Goal: Transaction & Acquisition: Purchase product/service

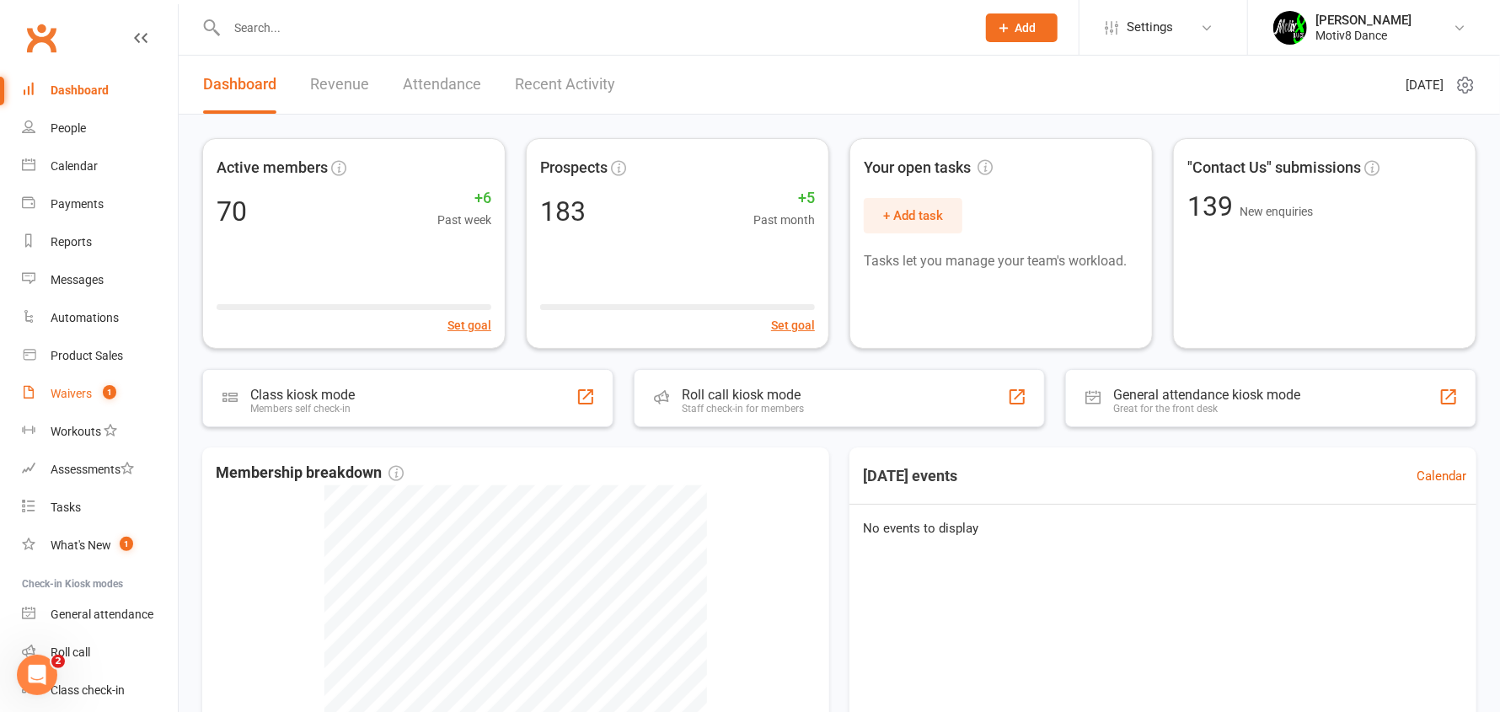
click at [74, 399] on div "Waivers" at bounding box center [71, 393] width 41 height 13
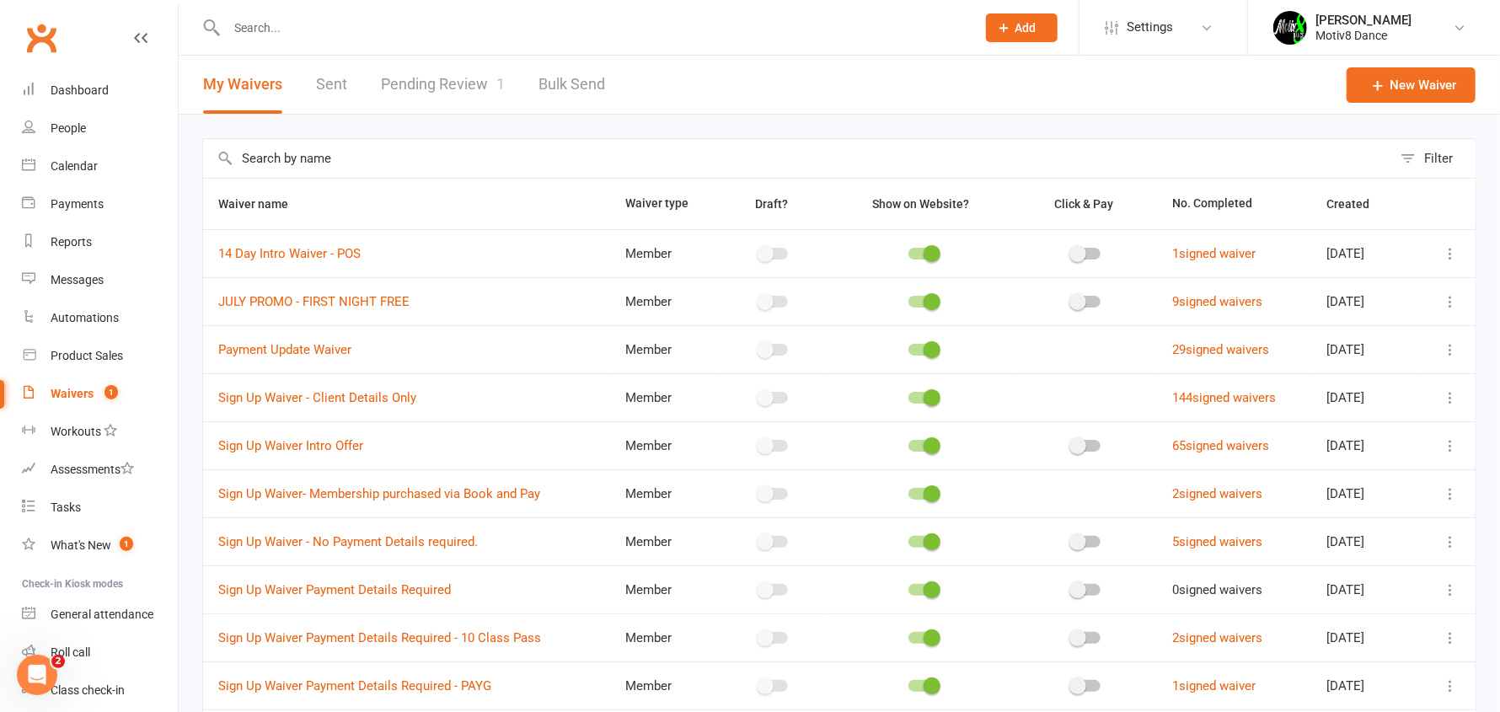
click at [391, 86] on link "Pending Review 1" at bounding box center [443, 85] width 124 height 58
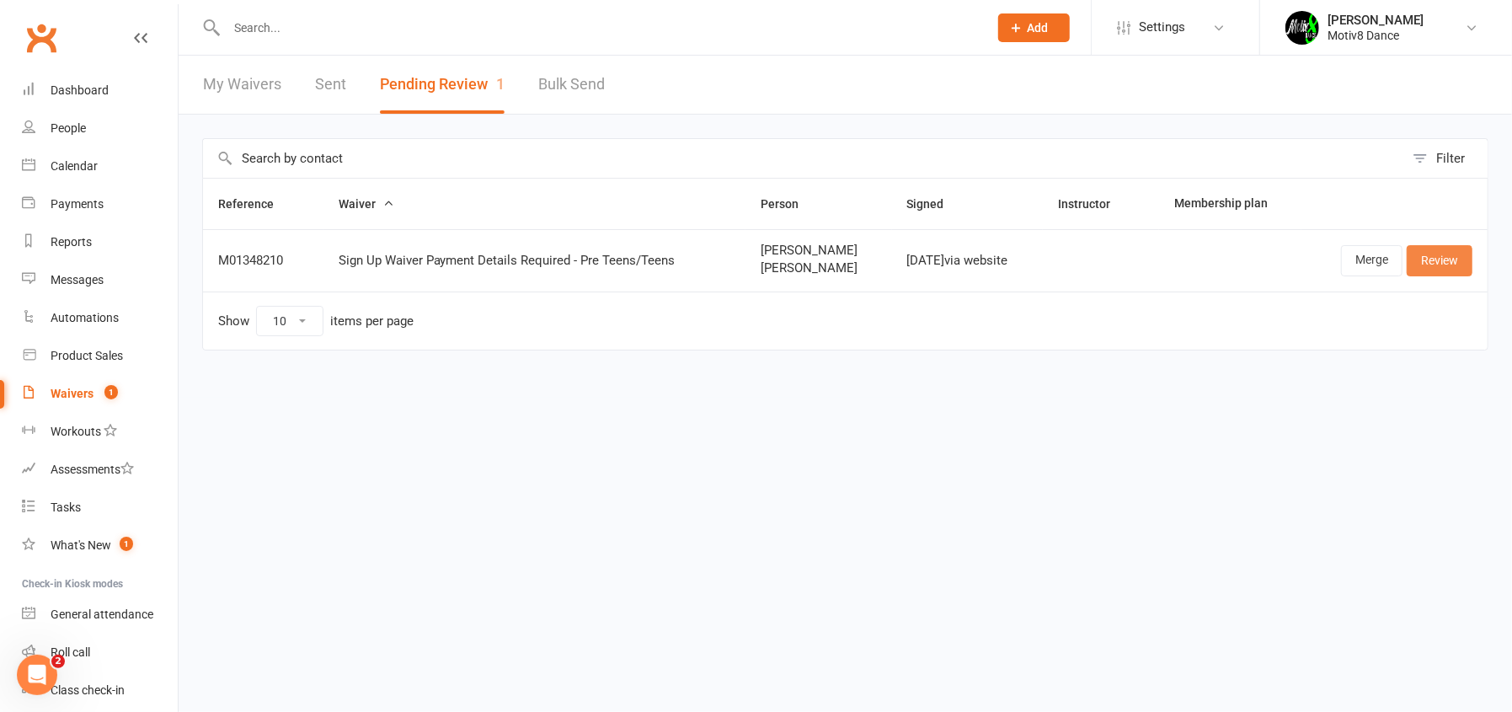
click at [1456, 258] on link "Review" at bounding box center [1440, 260] width 66 height 30
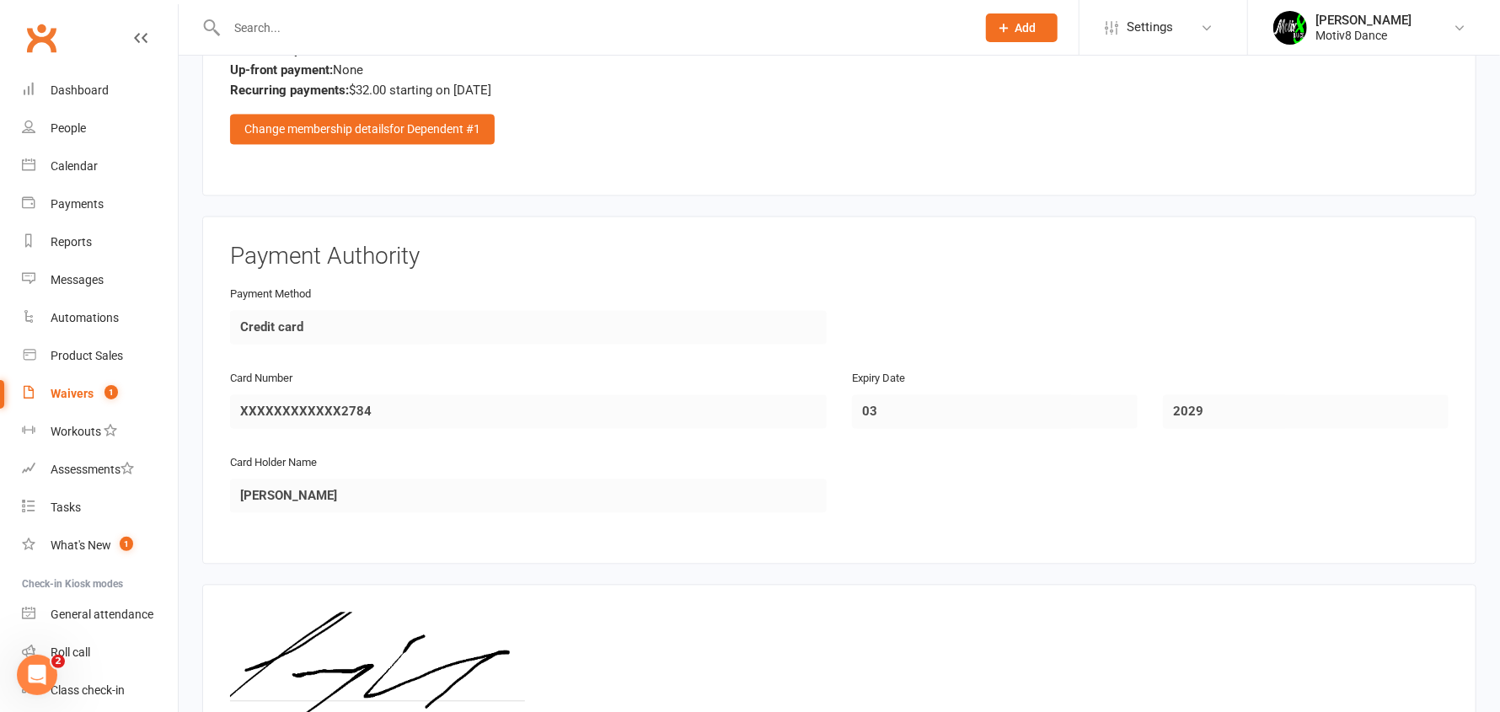
scroll to position [2226, 0]
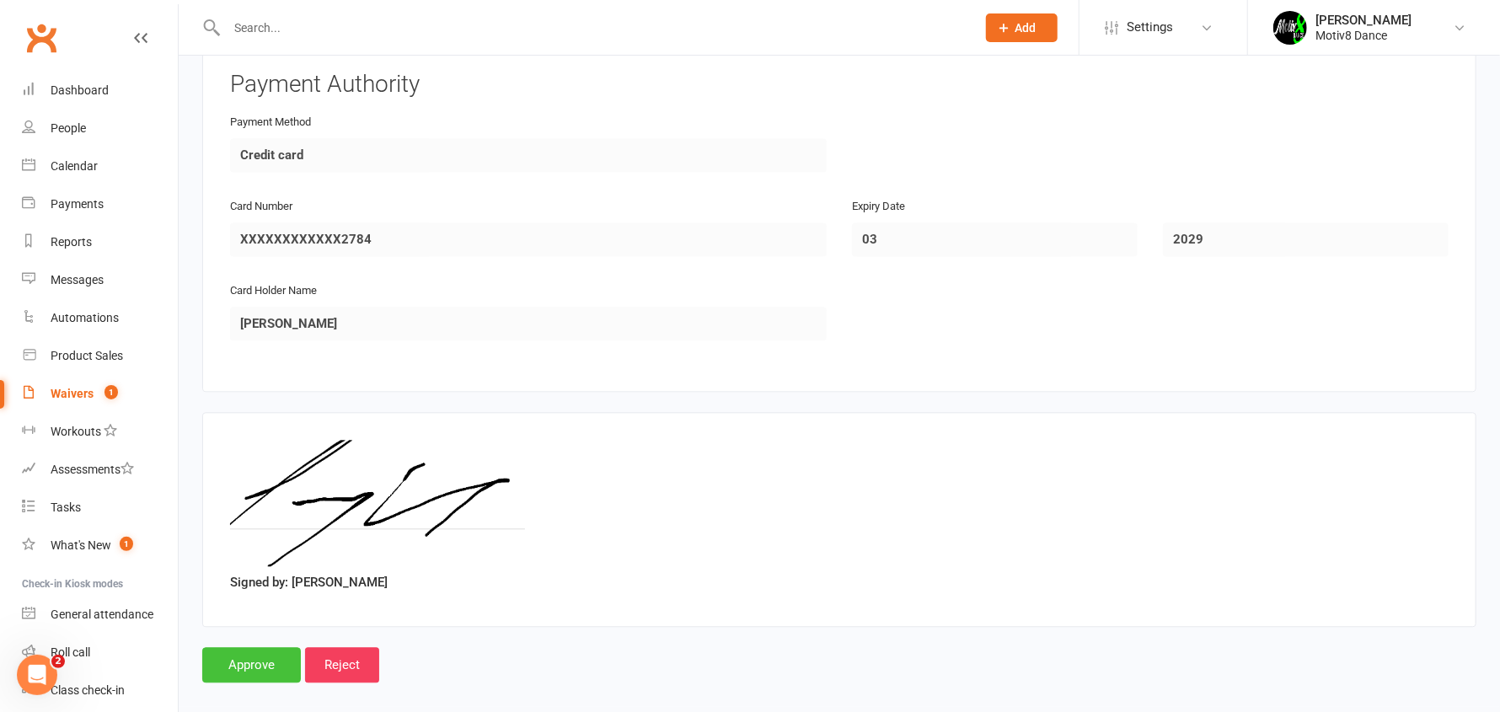
click at [276, 647] on input "Approve" at bounding box center [251, 664] width 99 height 35
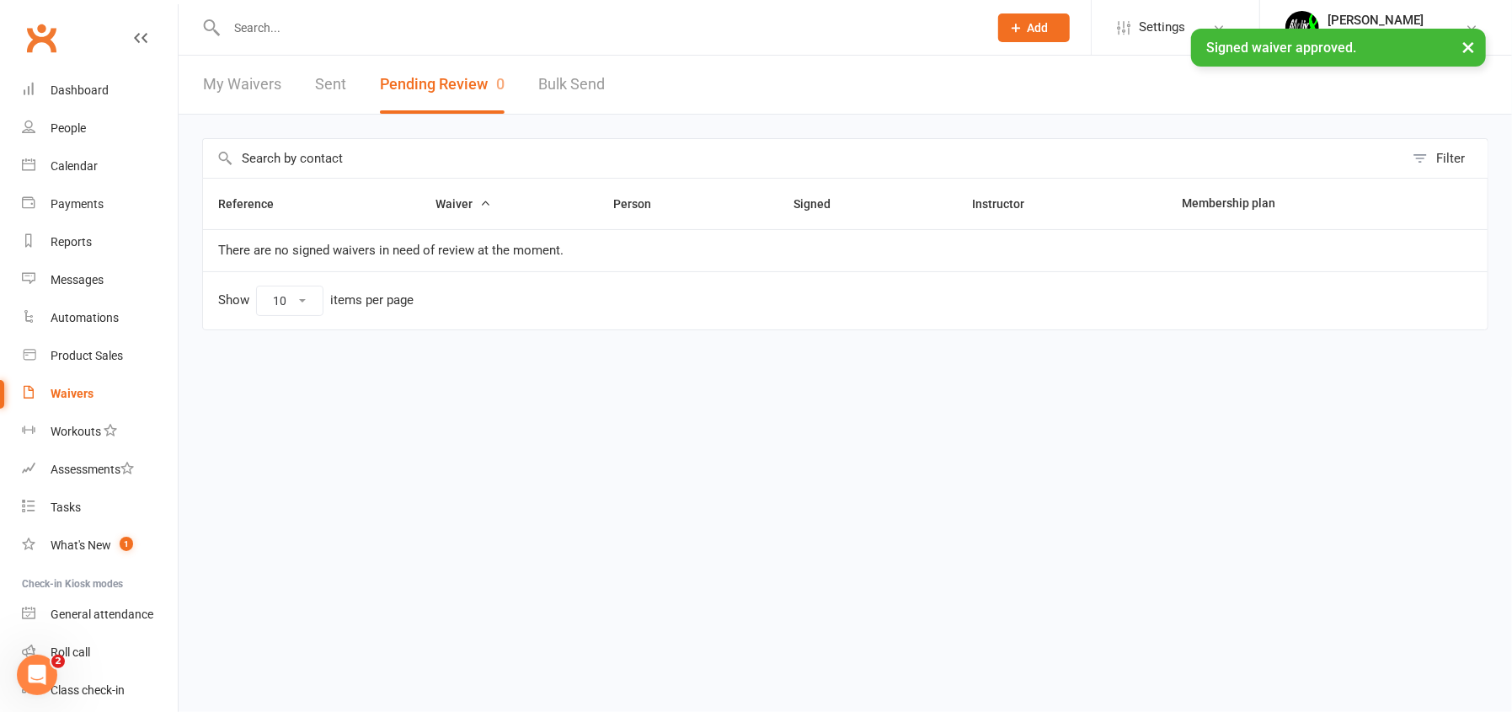
click at [273, 23] on input "text" at bounding box center [599, 28] width 755 height 24
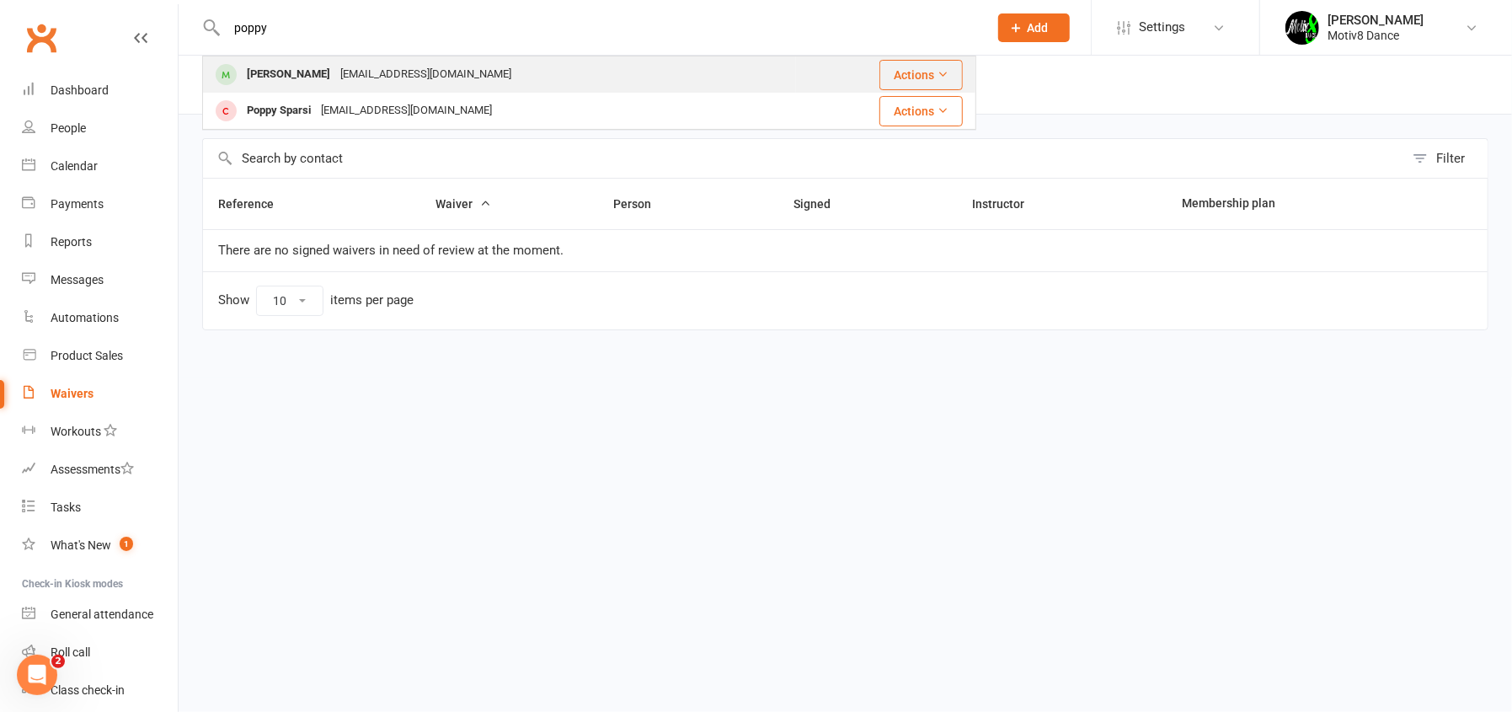
type input "poppy"
click at [317, 72] on div "[PERSON_NAME]" at bounding box center [289, 74] width 94 height 24
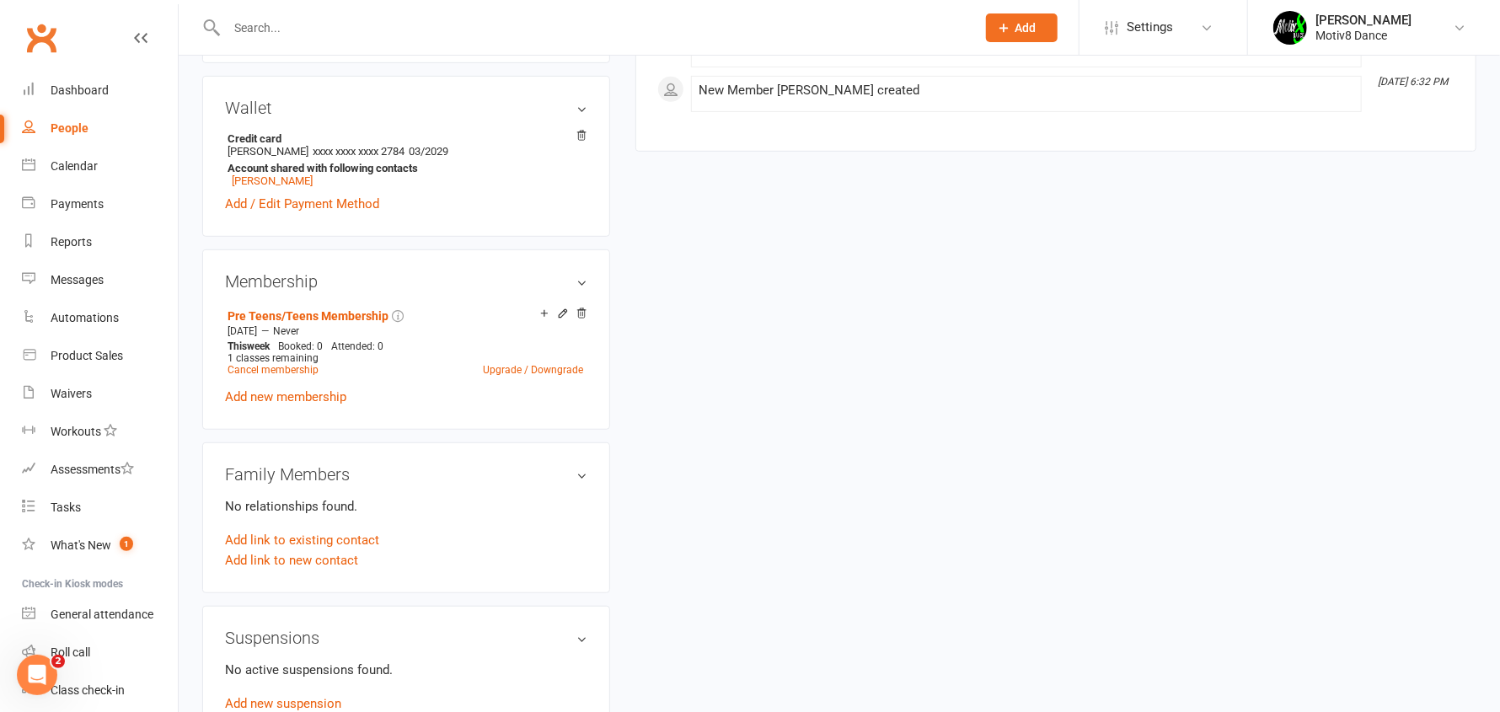
scroll to position [589, 0]
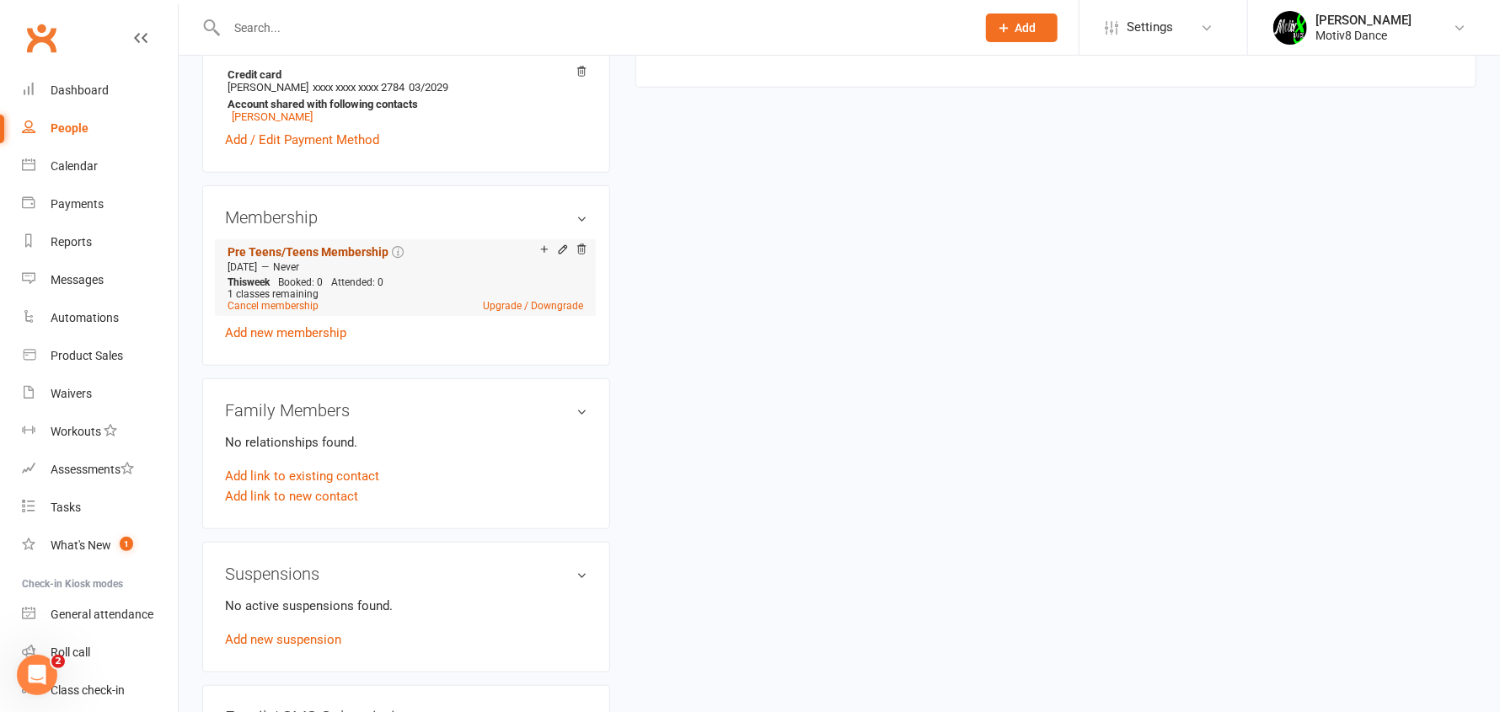
click at [302, 249] on link "Pre Teens/Teens Membership" at bounding box center [308, 251] width 161 height 13
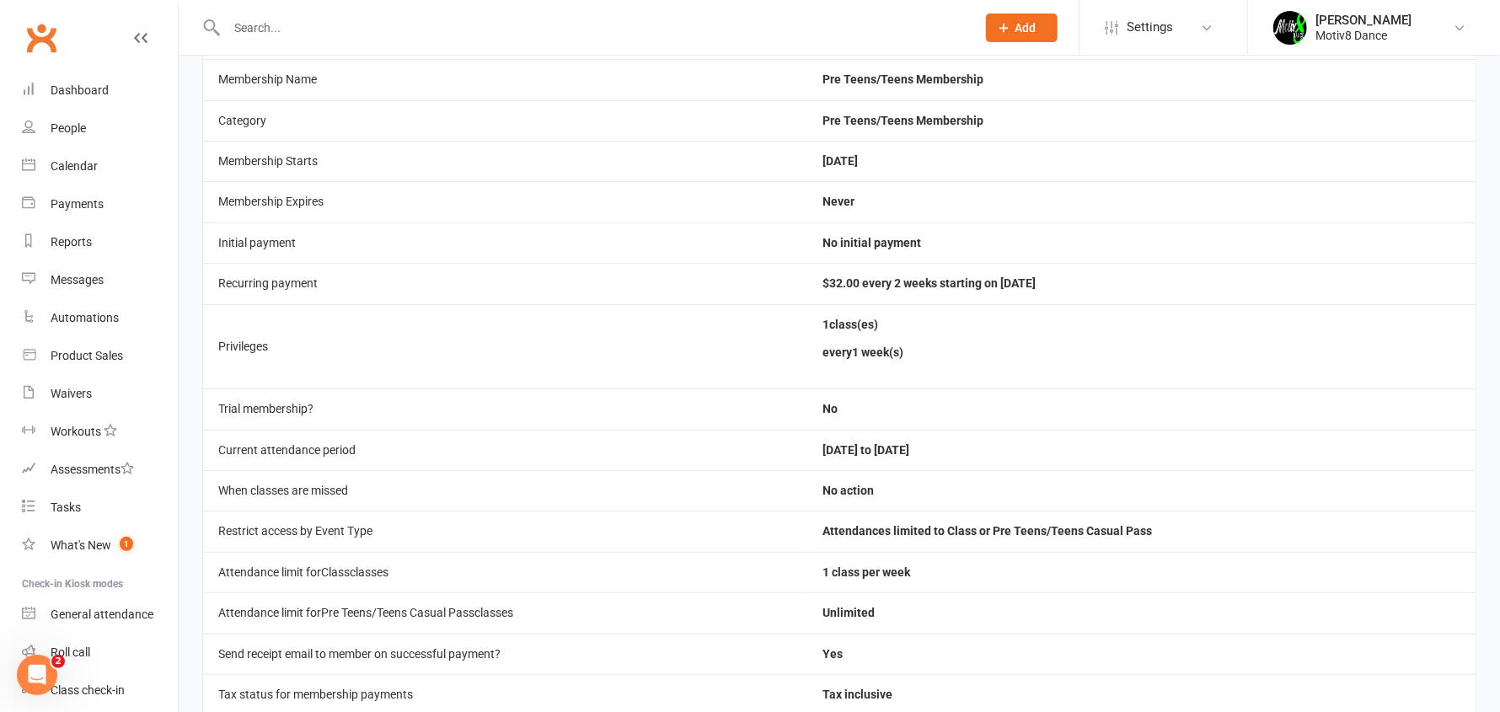
scroll to position [253, 0]
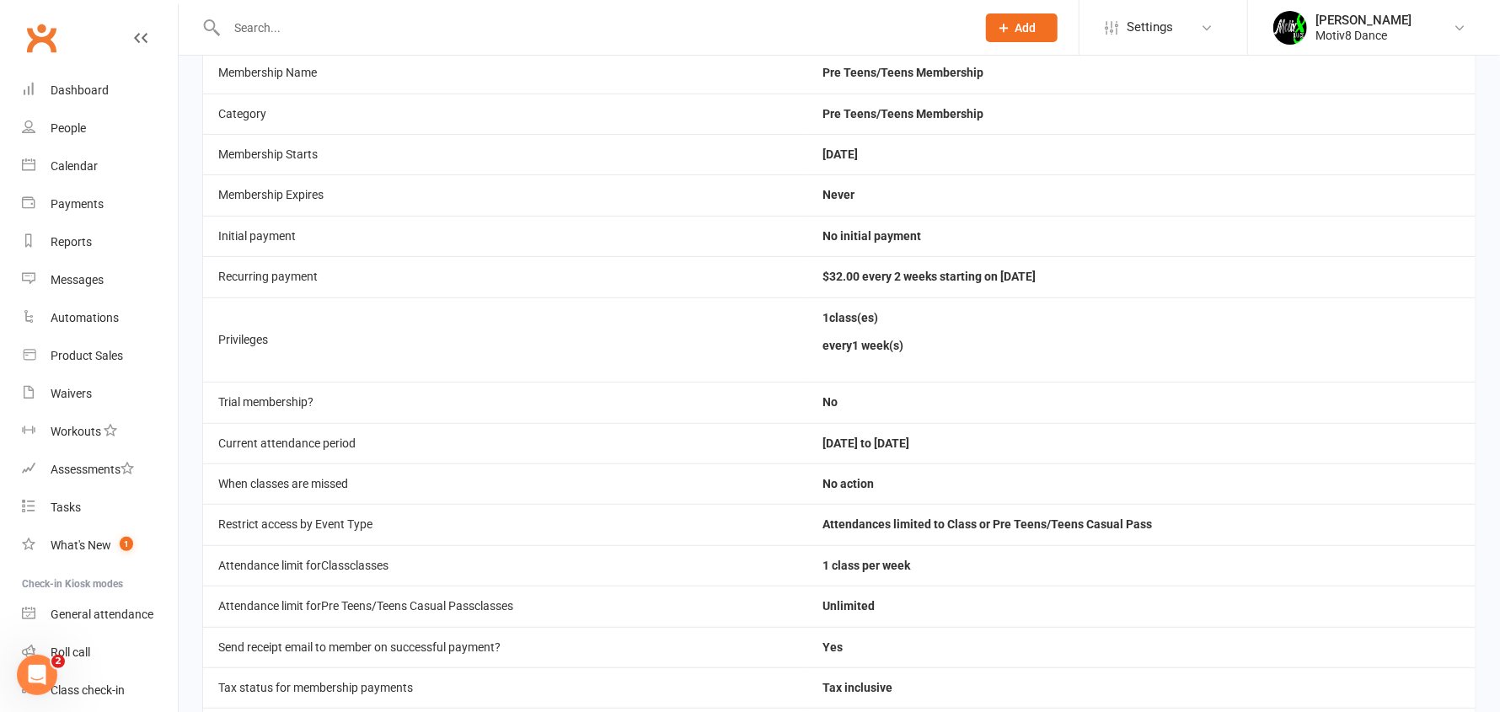
click at [287, 272] on td "Recurring payment" at bounding box center [505, 276] width 604 height 40
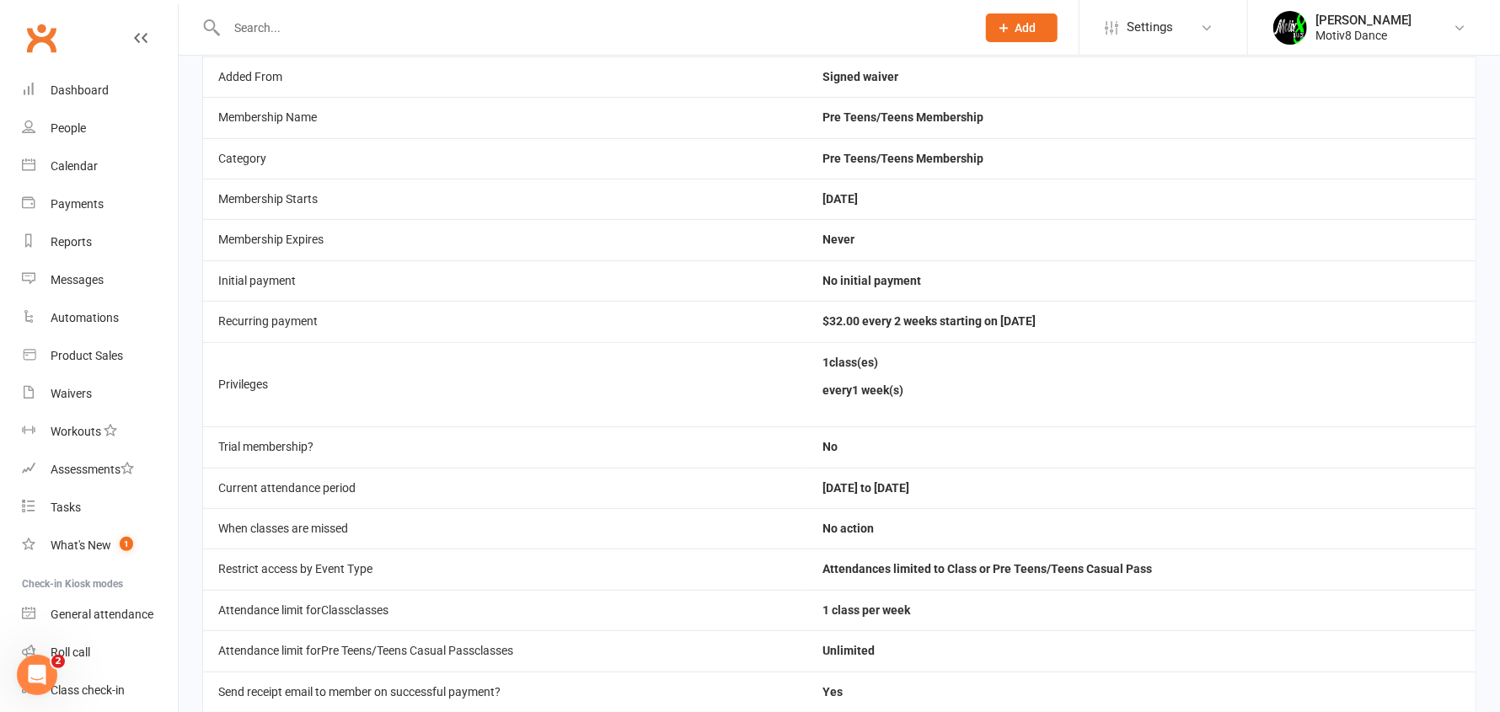
scroll to position [0, 0]
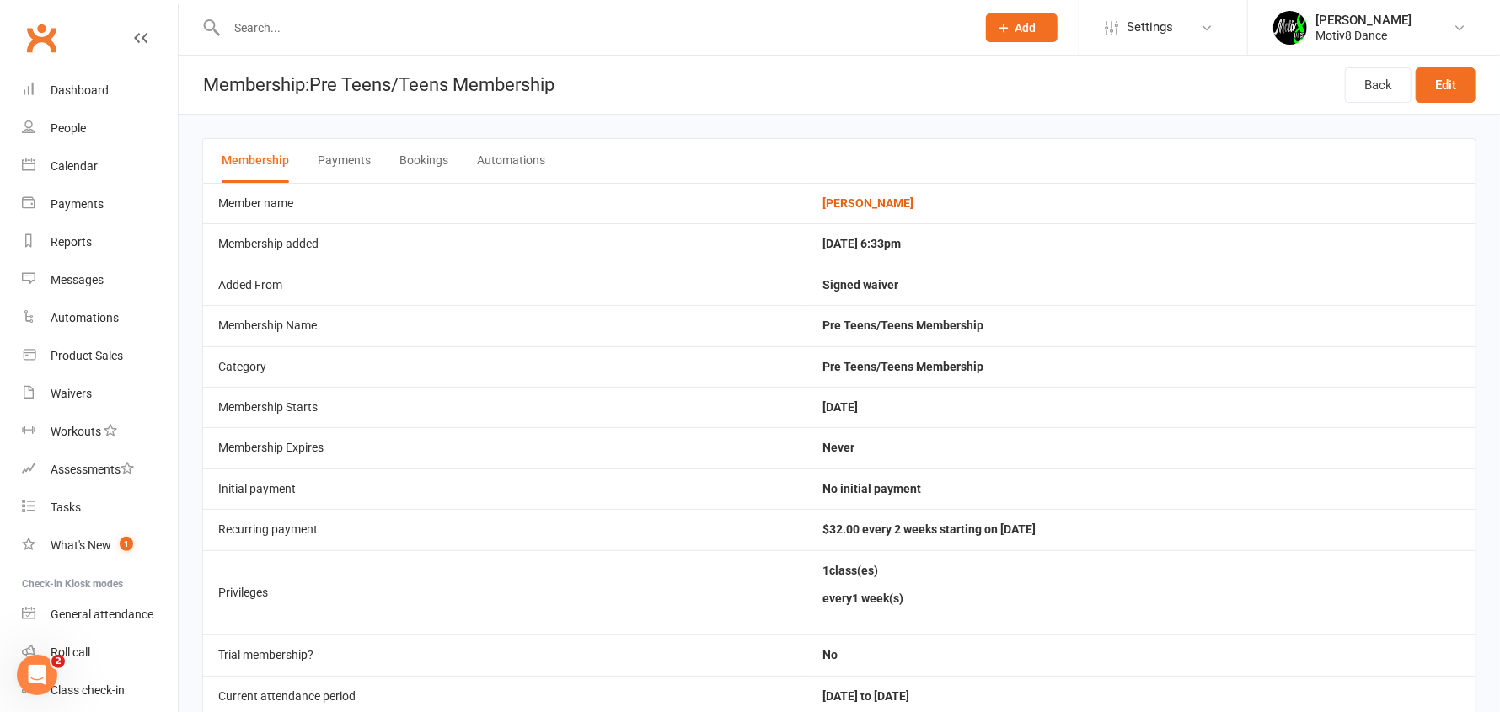
click at [339, 151] on button "Payments" at bounding box center [344, 161] width 53 height 44
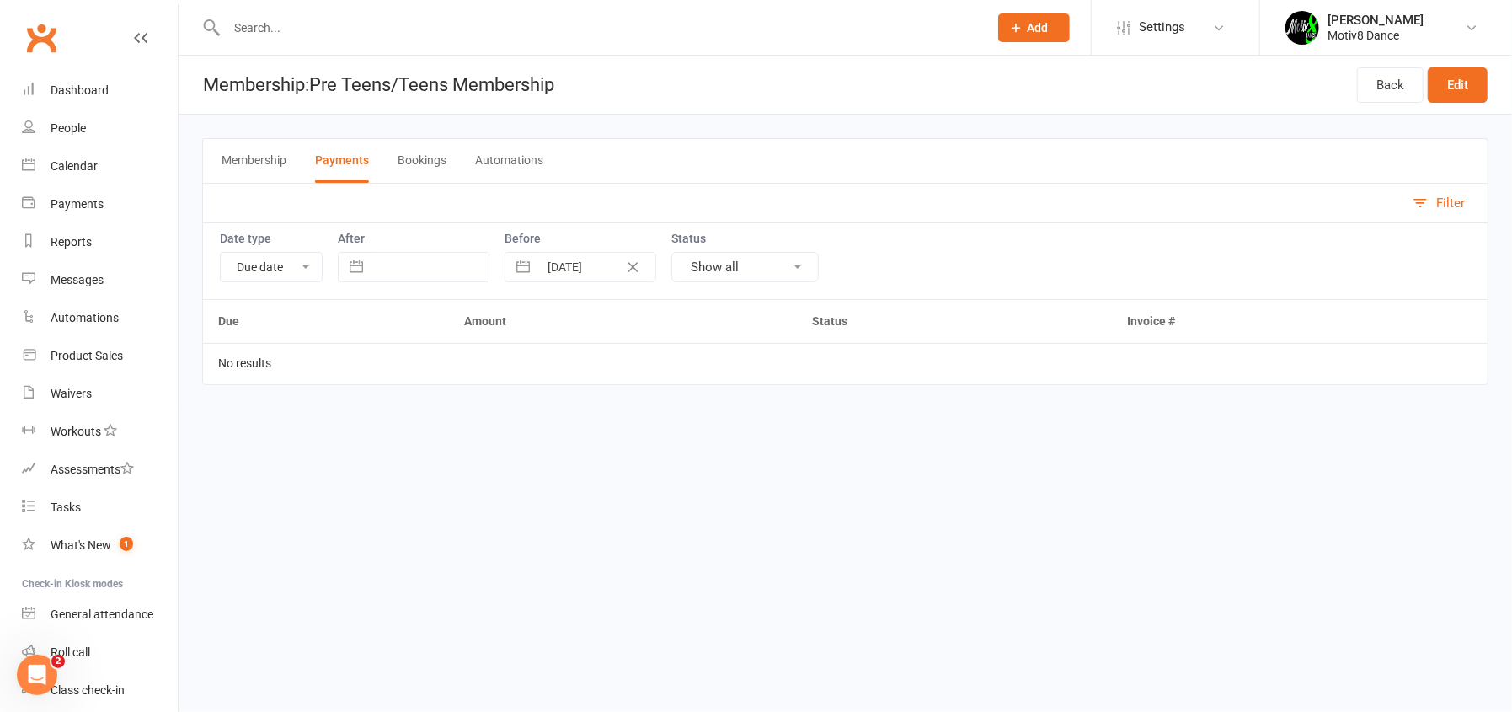
click at [264, 172] on button "Membership" at bounding box center [254, 161] width 65 height 44
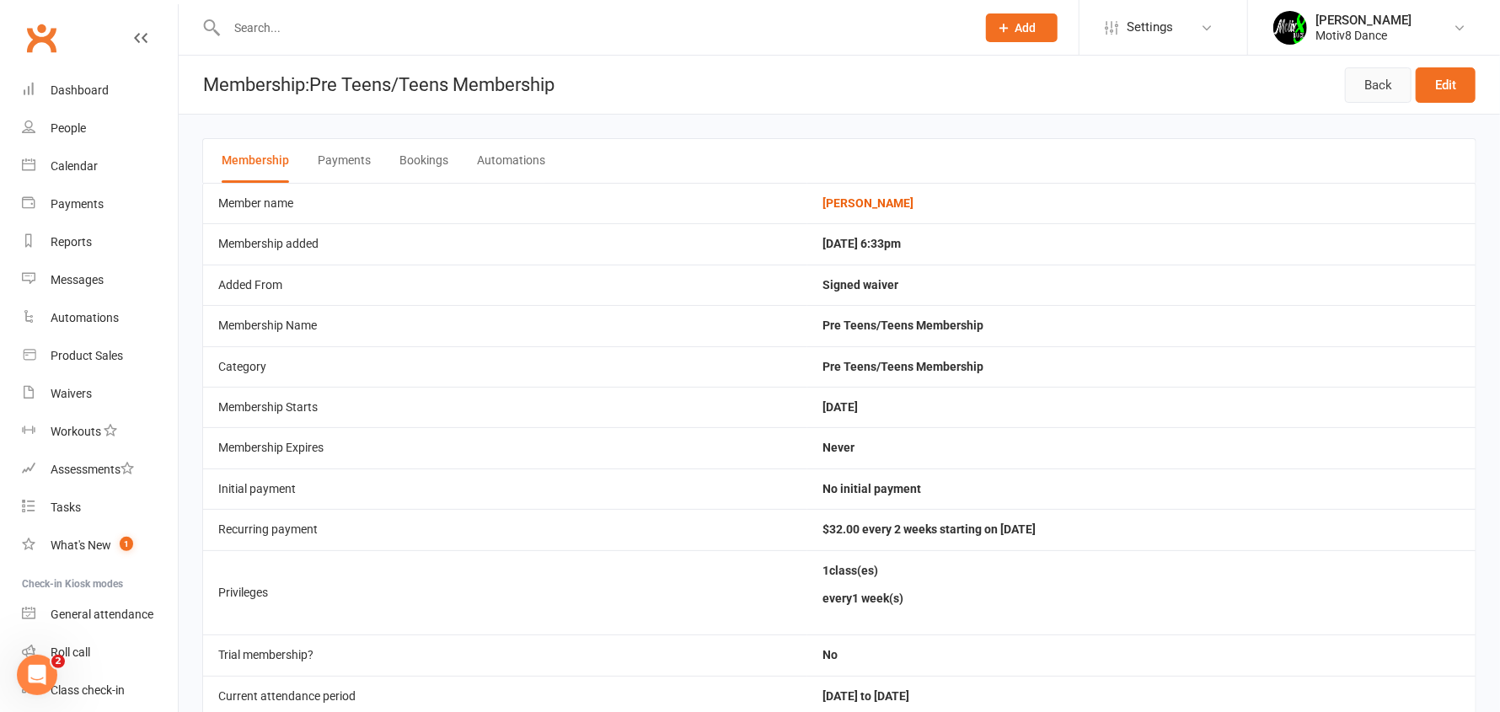
drag, startPoint x: 1389, startPoint y: 90, endPoint x: 1374, endPoint y: 115, distance: 29.1
click at [1388, 88] on link "Back" at bounding box center [1378, 84] width 67 height 35
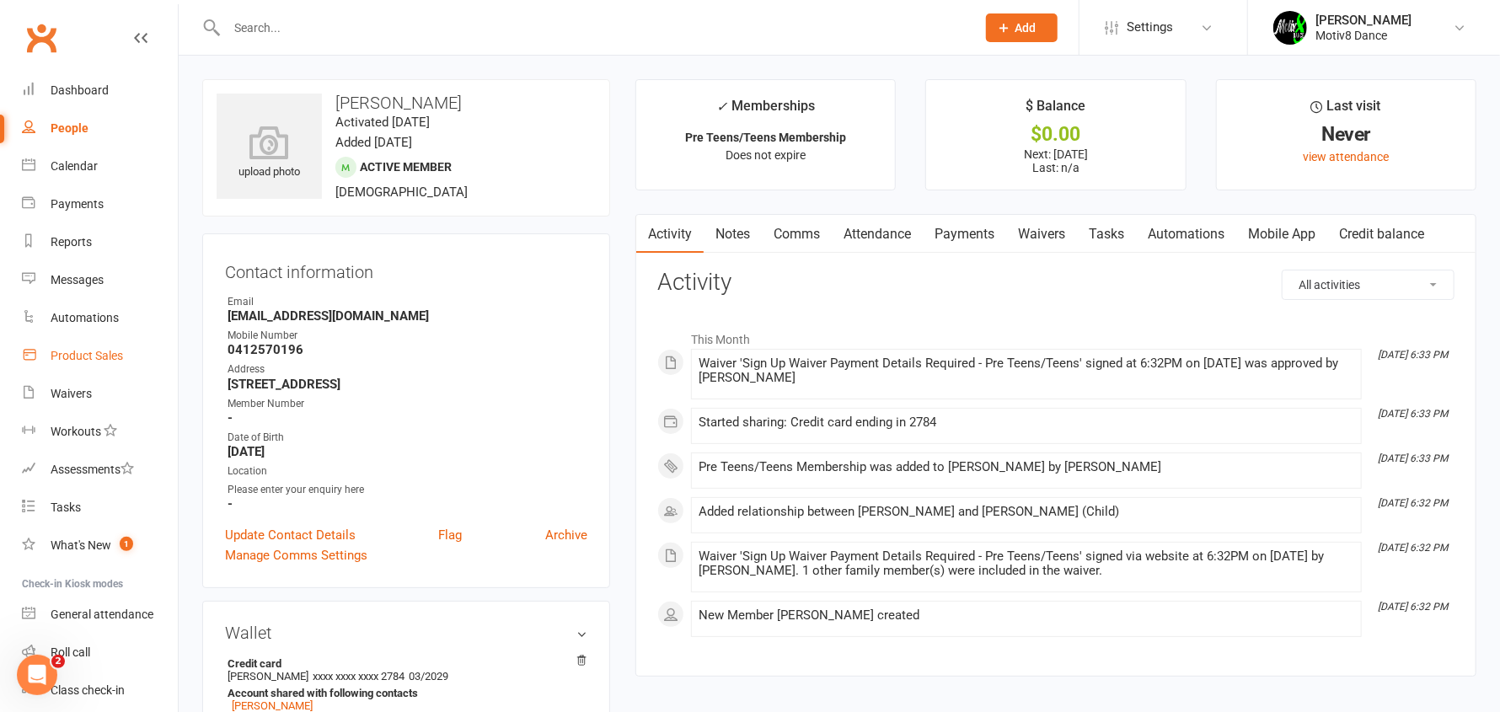
click at [88, 354] on div "Product Sales" at bounding box center [87, 355] width 72 height 13
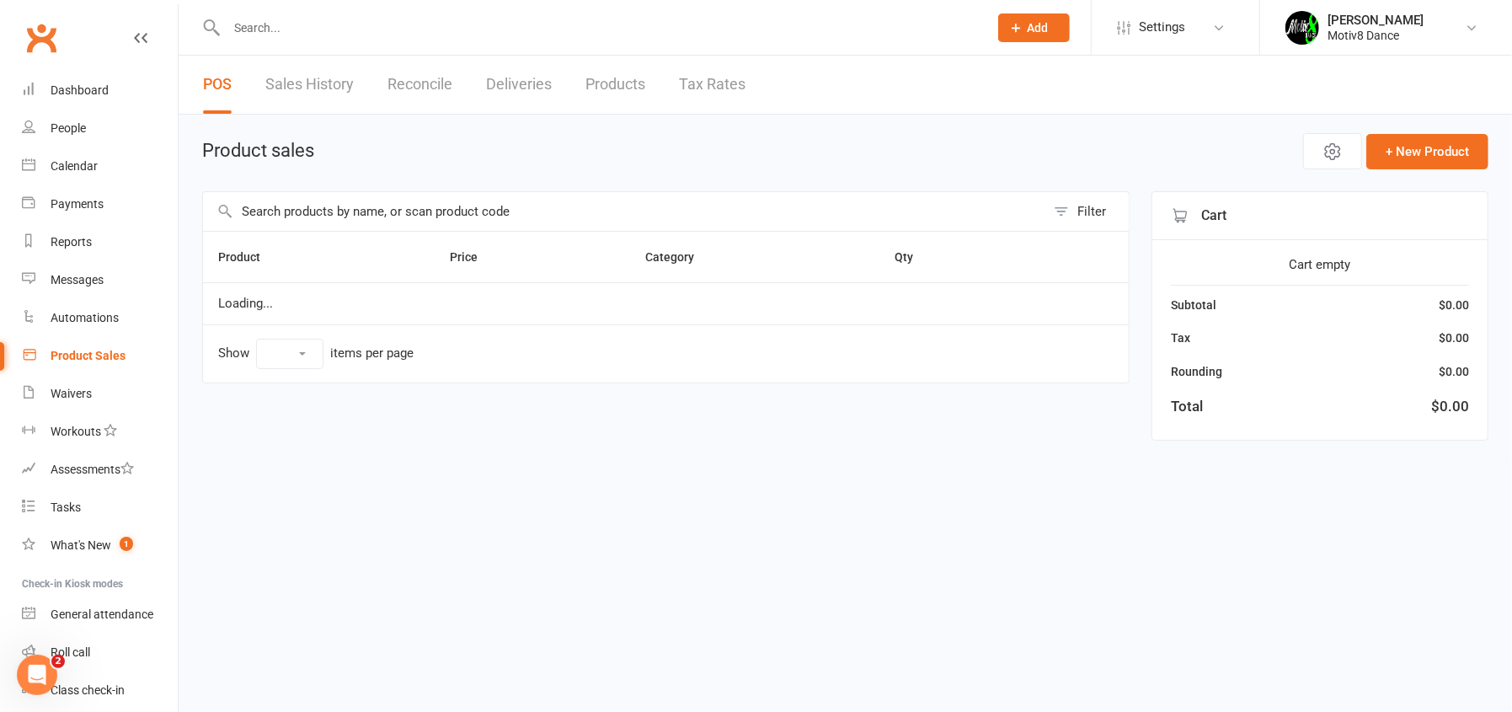
select select "10"
drag, startPoint x: 319, startPoint y: 48, endPoint x: 319, endPoint y: 30, distance: 17.7
click at [319, 45] on div at bounding box center [589, 27] width 774 height 55
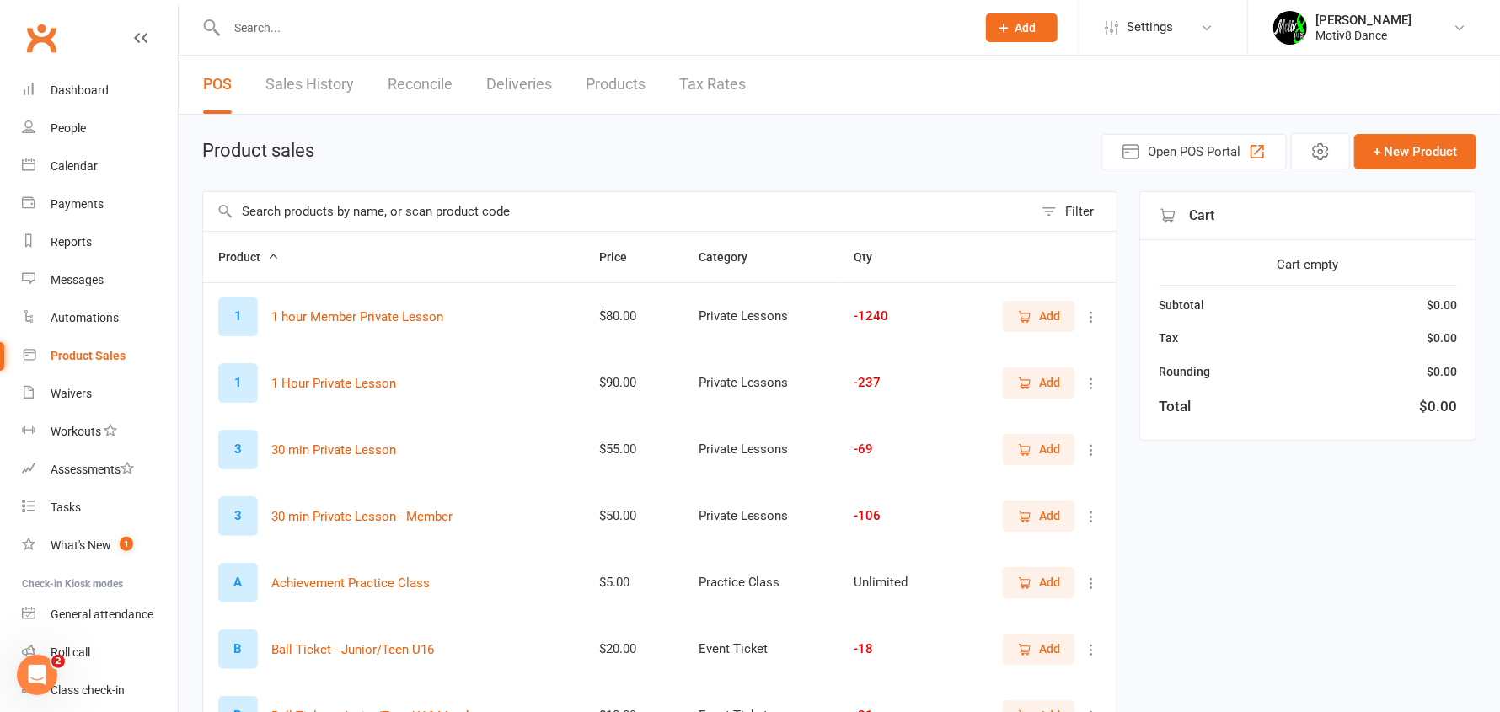
click at [319, 30] on input "text" at bounding box center [593, 28] width 742 height 24
click at [340, 203] on input "text" at bounding box center [618, 211] width 830 height 39
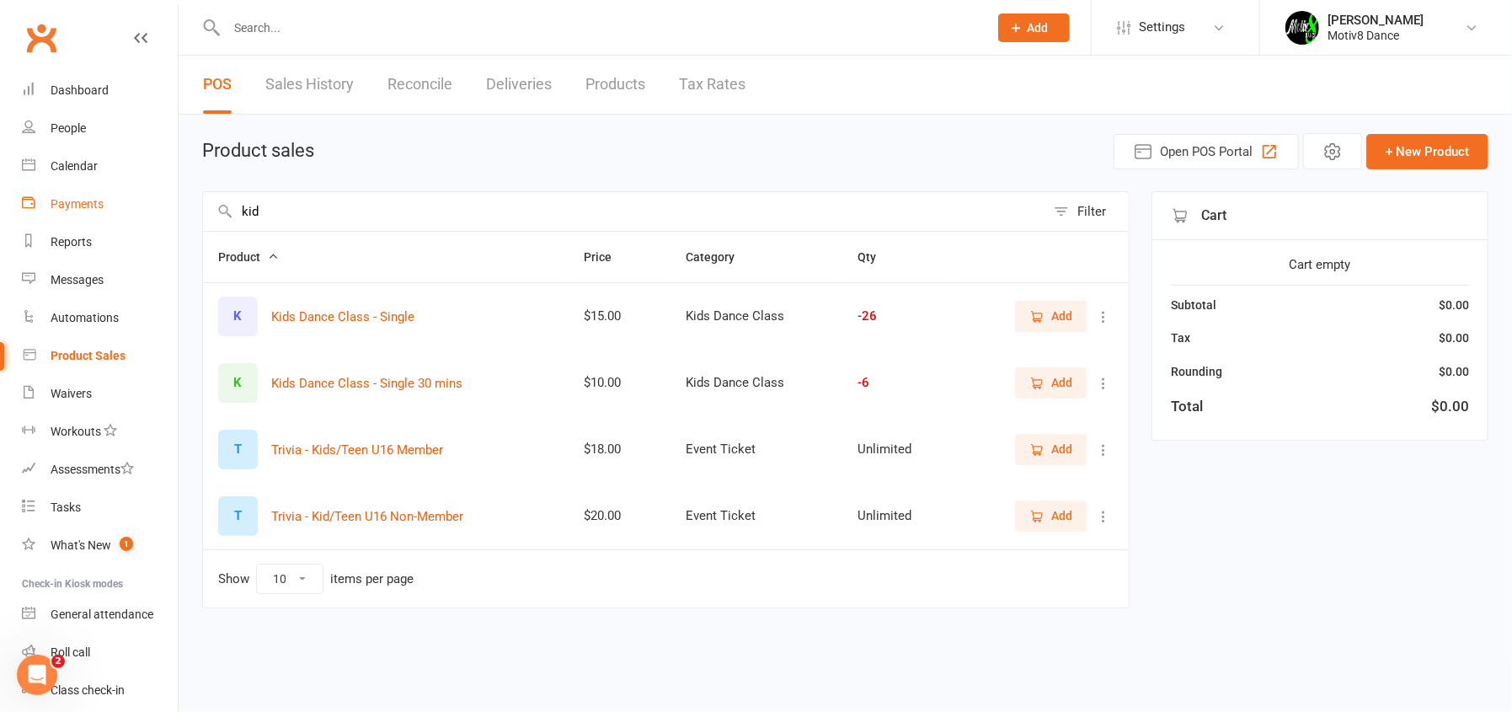
drag, startPoint x: 254, startPoint y: 211, endPoint x: 163, endPoint y: 216, distance: 92.0
click at [163, 216] on ui-view "Prospect Member Non-attending contact Class / event Appointment Task Membership…" at bounding box center [756, 329] width 1512 height 651
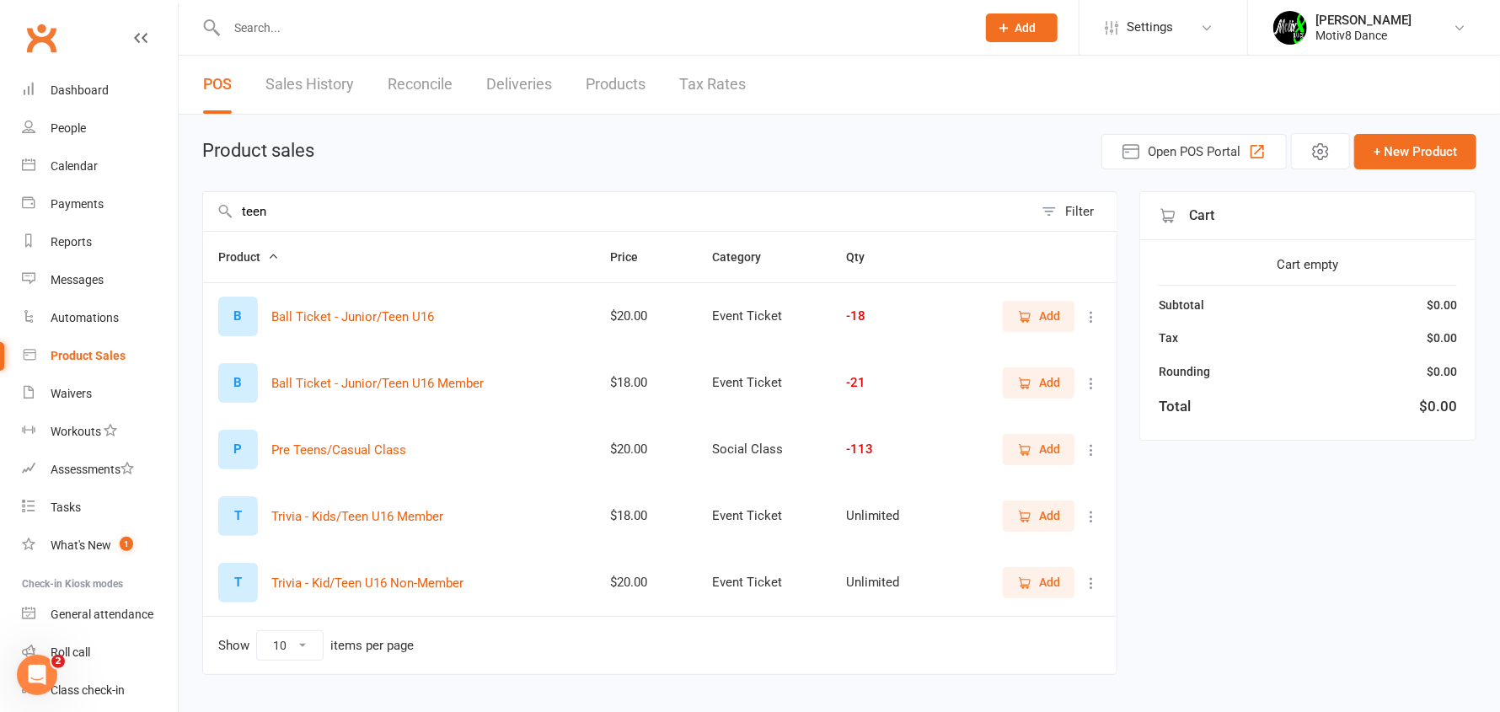
type input "teen"
click at [1025, 446] on icon "button" at bounding box center [1025, 450] width 9 height 8
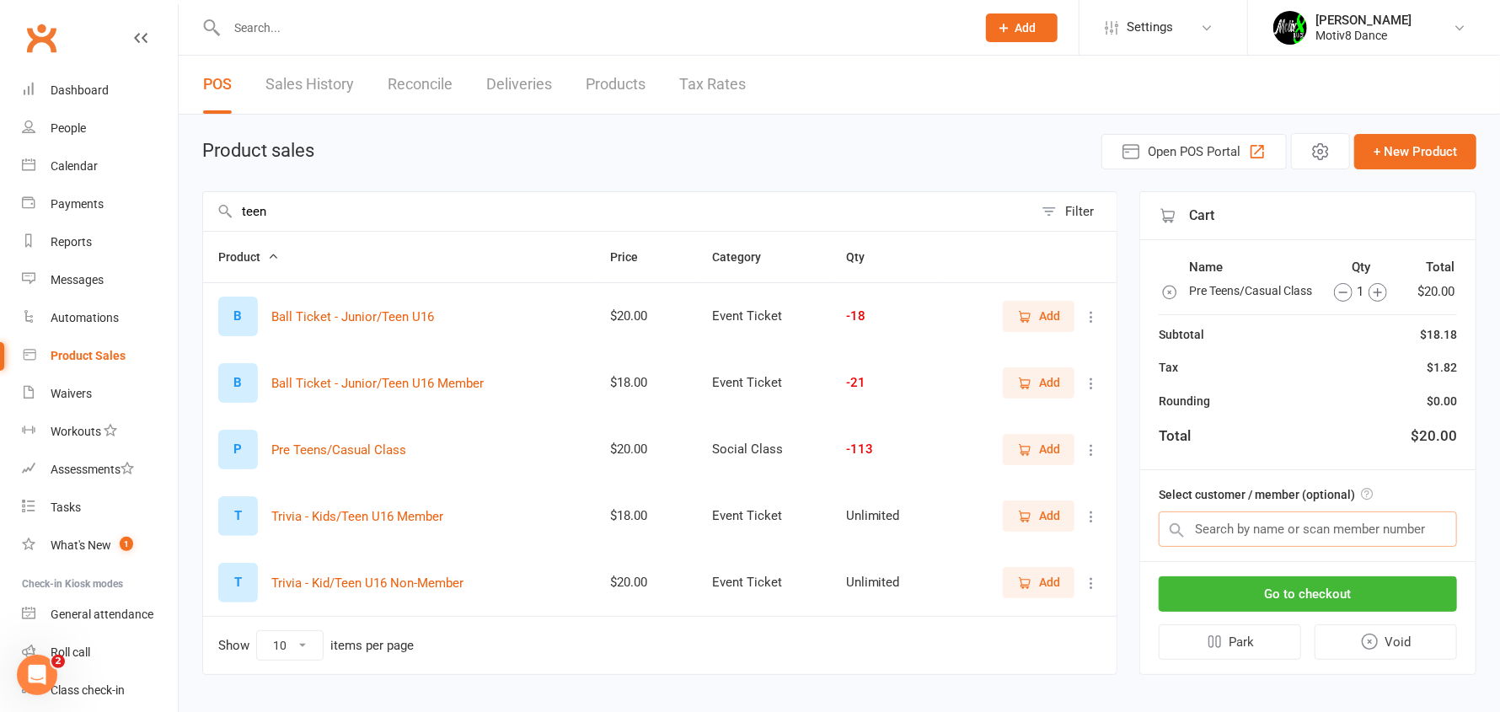
click at [1266, 543] on input "text" at bounding box center [1308, 528] width 298 height 35
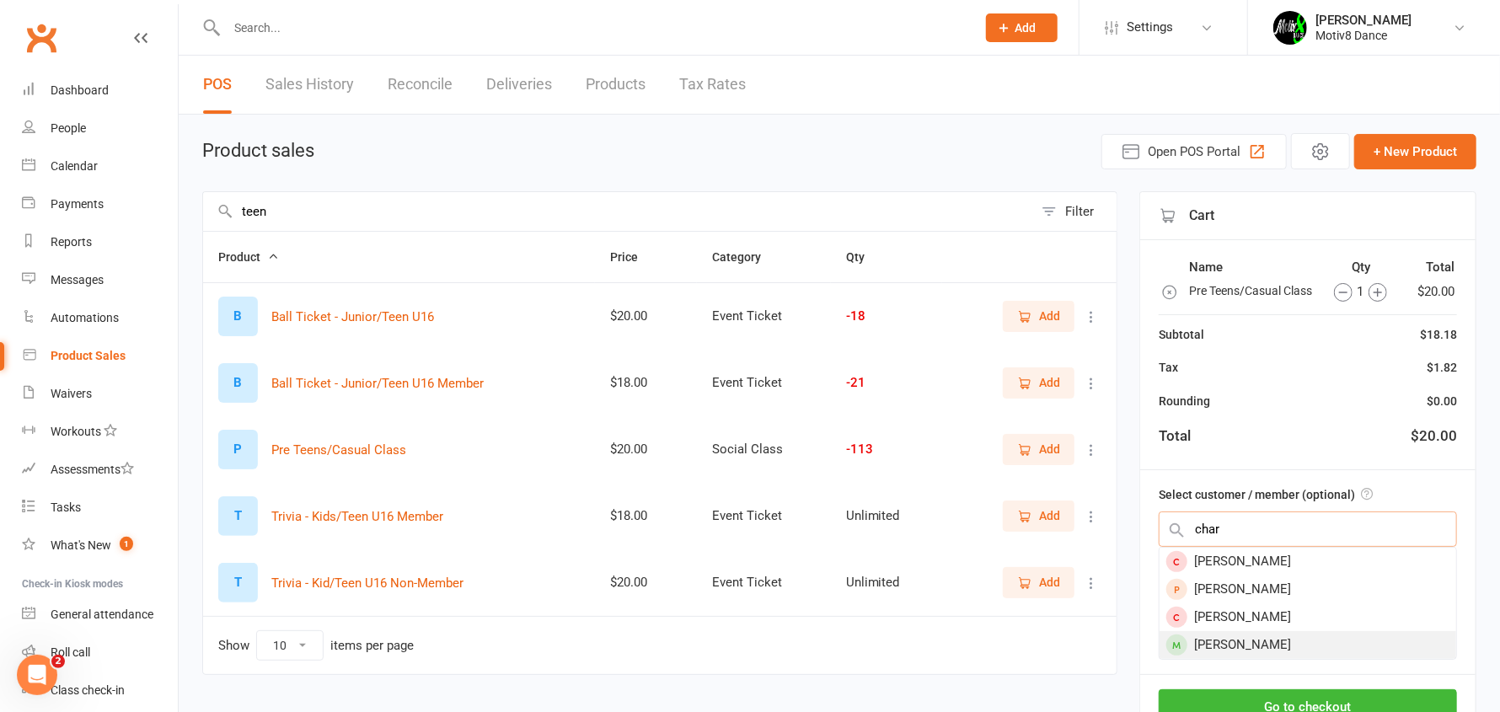
type input "char"
click at [1264, 656] on div "[PERSON_NAME]" at bounding box center [1307, 645] width 297 height 28
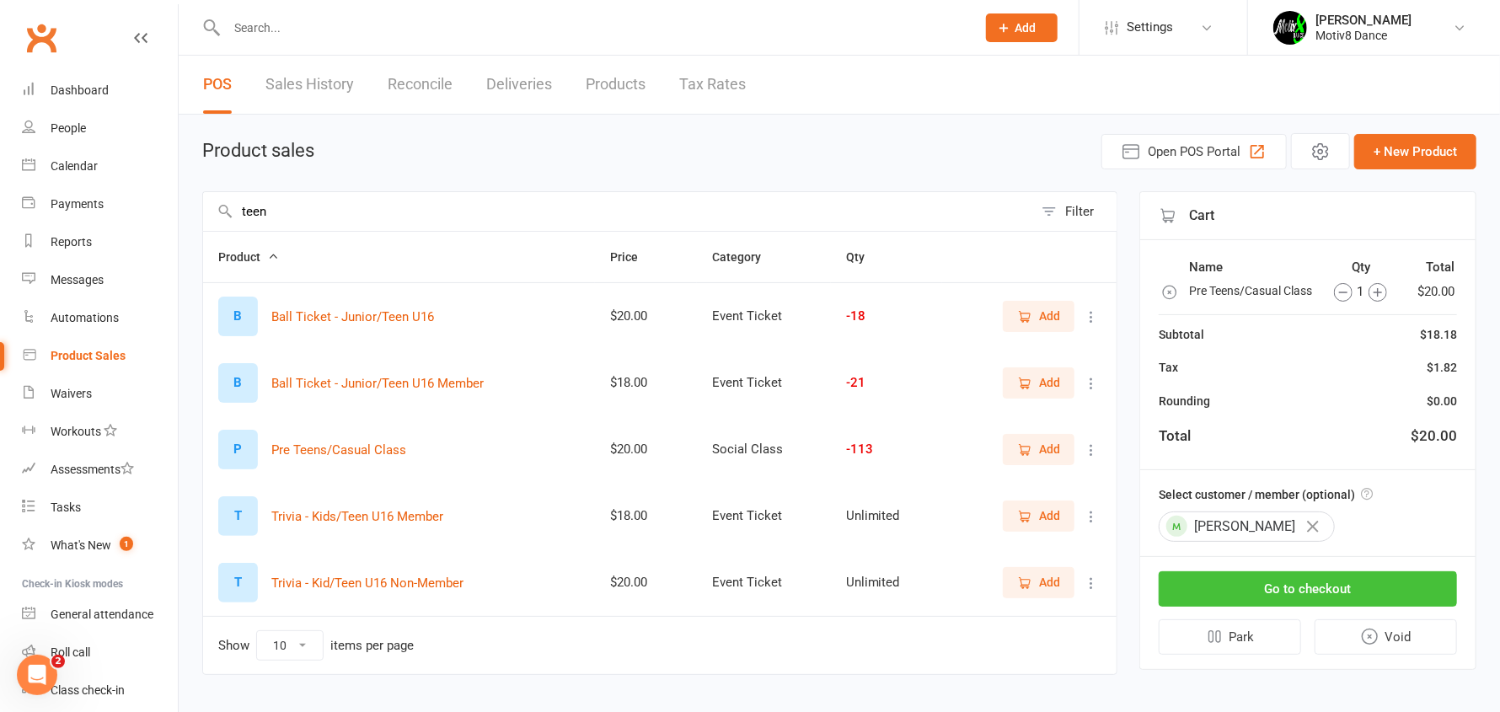
click at [1282, 604] on button "Go to checkout" at bounding box center [1308, 588] width 298 height 35
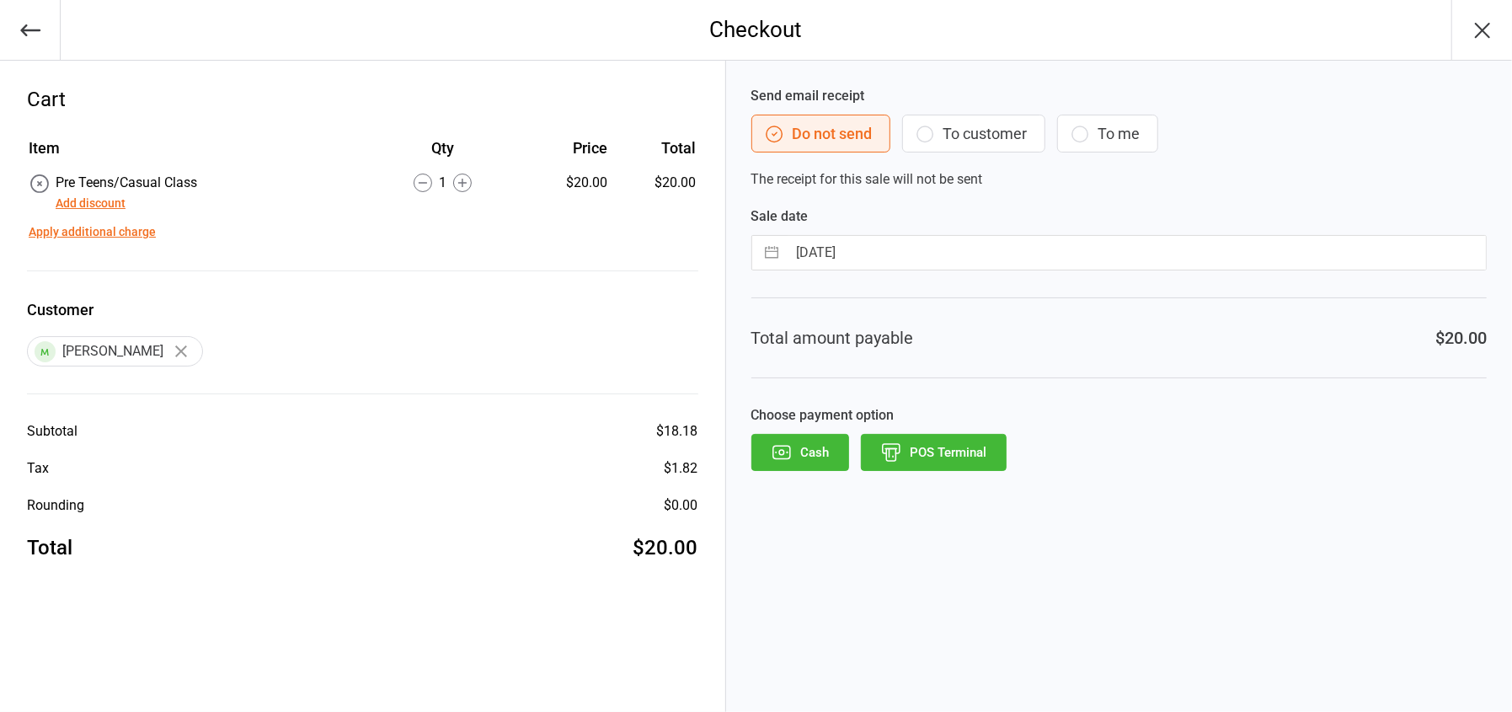
click at [912, 452] on button "POS Terminal" at bounding box center [934, 452] width 146 height 37
